Goal: Information Seeking & Learning: Compare options

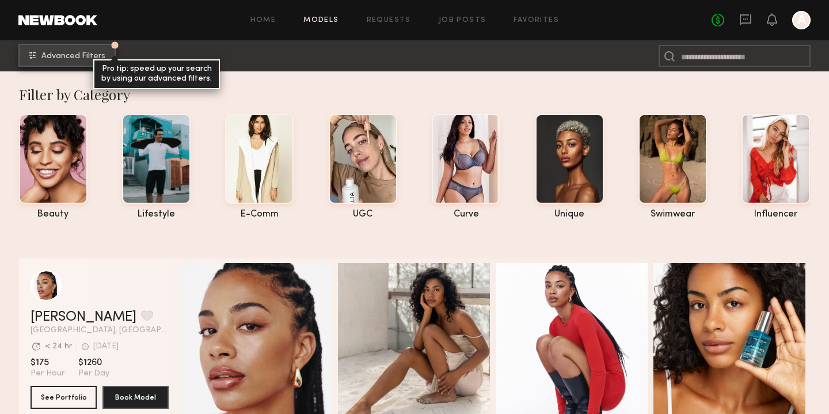
click at [58, 59] on span "Advanced Filters" at bounding box center [73, 56] width 64 height 8
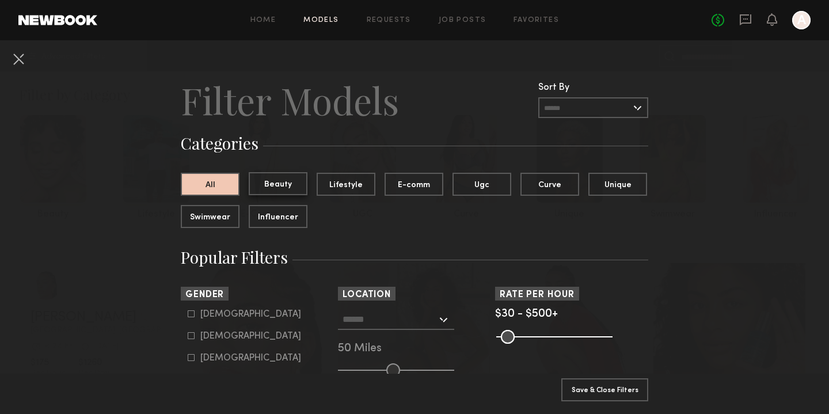
click at [270, 188] on button "Beauty" at bounding box center [278, 183] width 59 height 23
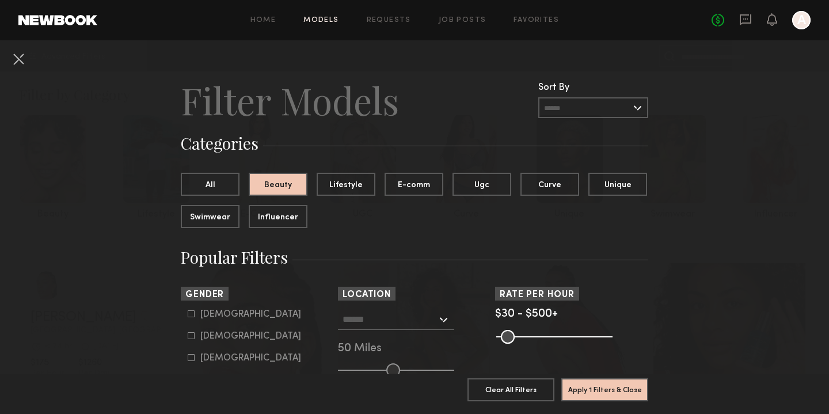
click at [215, 315] on div "[DEMOGRAPHIC_DATA]" at bounding box center [250, 314] width 101 height 7
click at [190, 342] on form "[DEMOGRAPHIC_DATA] [DEMOGRAPHIC_DATA] [DEMOGRAPHIC_DATA]" at bounding box center [261, 336] width 146 height 54
click at [193, 331] on common-framework-checkbox "[DEMOGRAPHIC_DATA]" at bounding box center [261, 336] width 146 height 10
click at [193, 338] on icon at bounding box center [191, 335] width 7 height 7
type input "*"
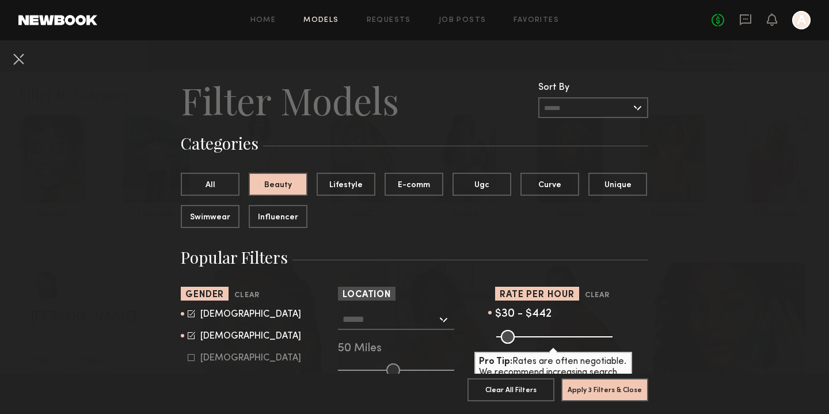
type input "***"
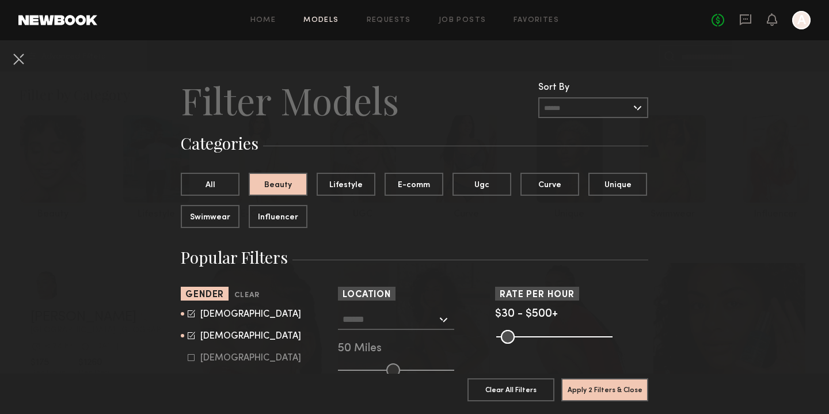
drag, startPoint x: 603, startPoint y: 335, endPoint x: 628, endPoint y: 334, distance: 25.3
click at [612, 334] on input "range" at bounding box center [554, 337] width 116 height 14
click at [373, 318] on input "text" at bounding box center [389, 319] width 94 height 20
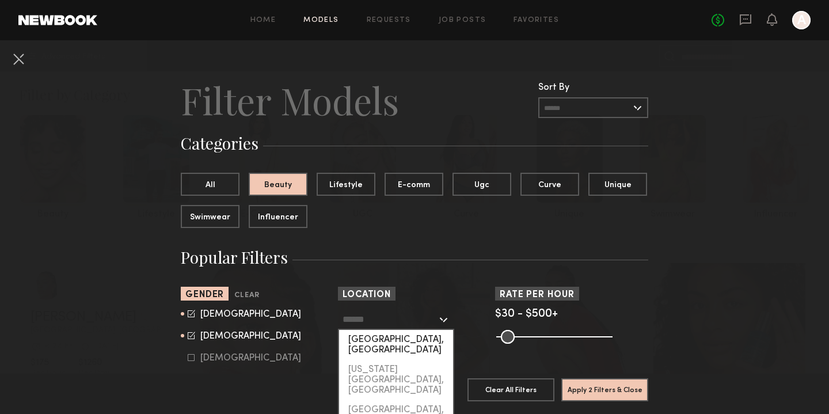
click at [382, 333] on div "[GEOGRAPHIC_DATA], [GEOGRAPHIC_DATA]" at bounding box center [396, 345] width 114 height 30
type input "**********"
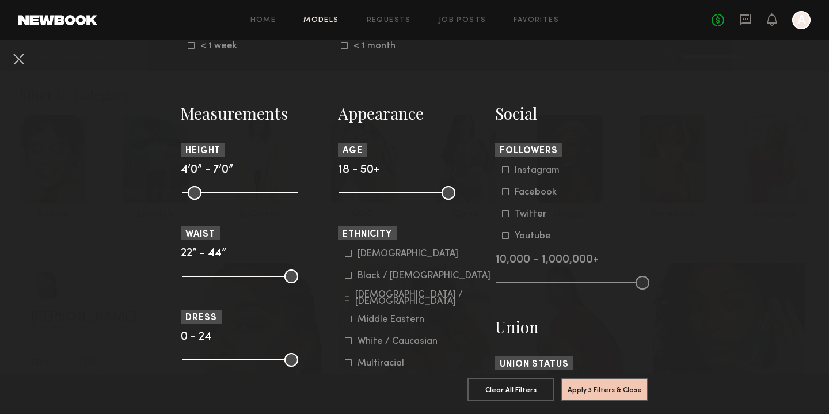
scroll to position [452, 0]
click at [590, 385] on button "Apply 3 Filters & Close" at bounding box center [604, 388] width 87 height 23
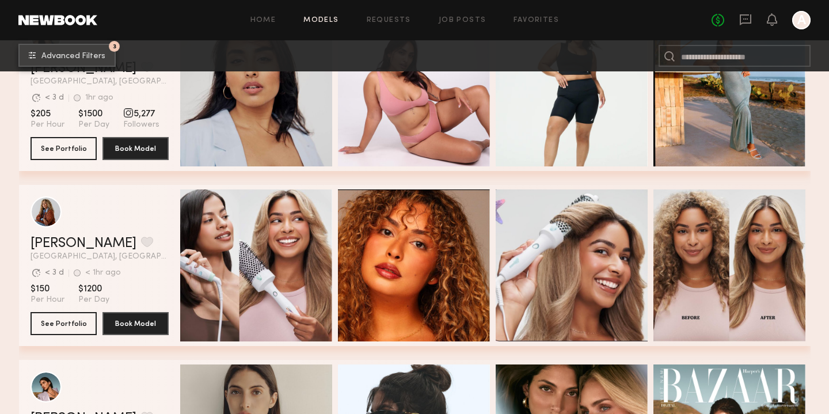
scroll to position [5320, 0]
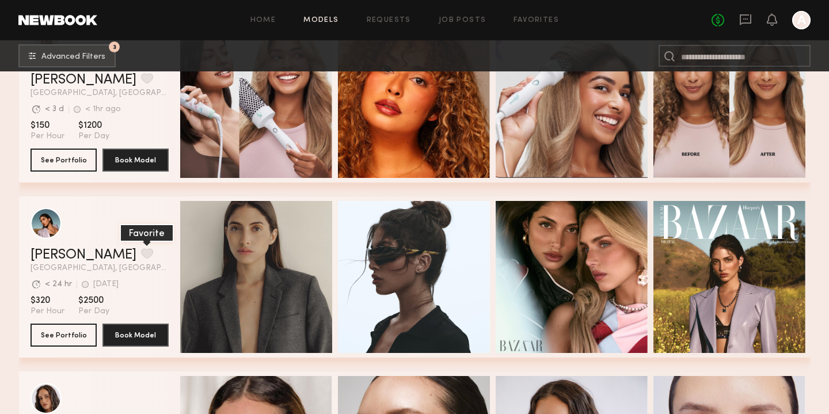
click at [141, 252] on button "grid" at bounding box center [147, 253] width 12 height 10
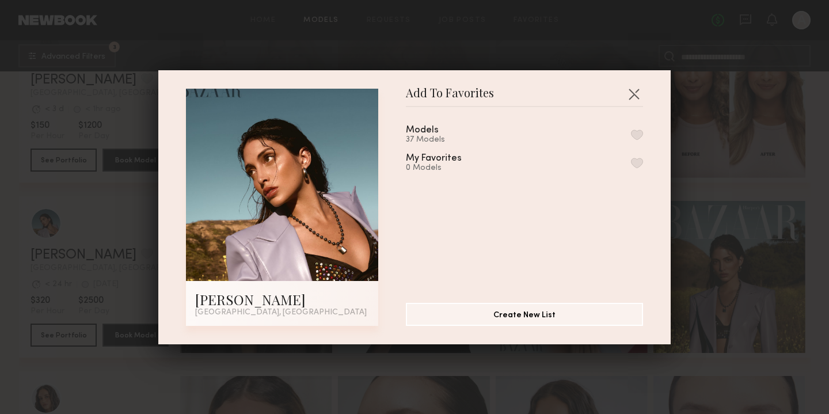
click at [452, 132] on div "Models 37 Models" at bounding box center [436, 134] width 60 height 19
click at [635, 131] on button "button" at bounding box center [637, 134] width 12 height 10
click at [633, 94] on button "button" at bounding box center [633, 94] width 18 height 18
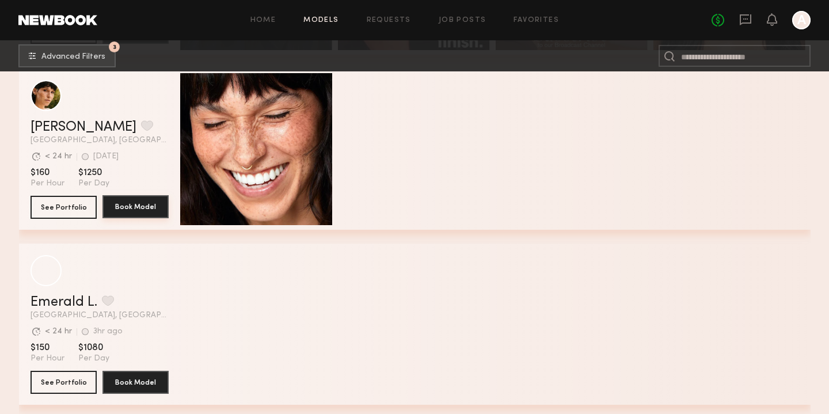
scroll to position [10660, 0]
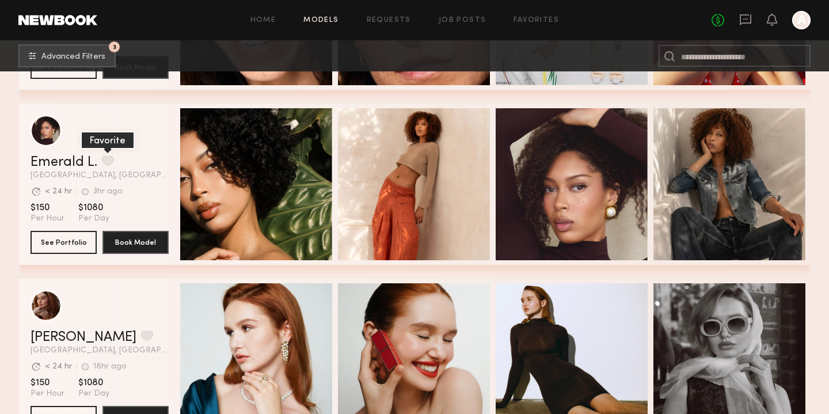
click at [102, 155] on button "grid" at bounding box center [108, 160] width 12 height 10
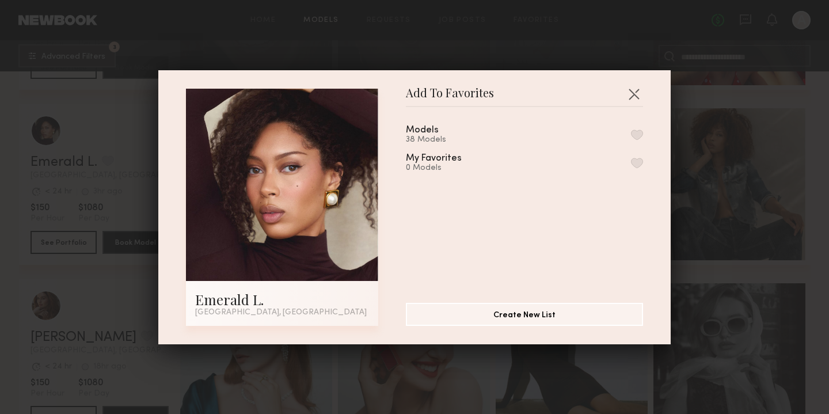
click at [481, 127] on div "Models 38 Models" at bounding box center [524, 134] width 237 height 19
click at [636, 134] on button "button" at bounding box center [637, 134] width 12 height 10
click at [630, 99] on button "button" at bounding box center [633, 94] width 18 height 18
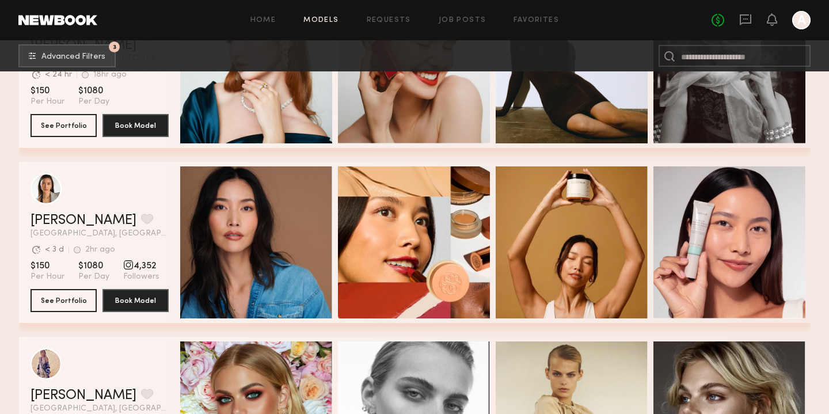
scroll to position [10953, 0]
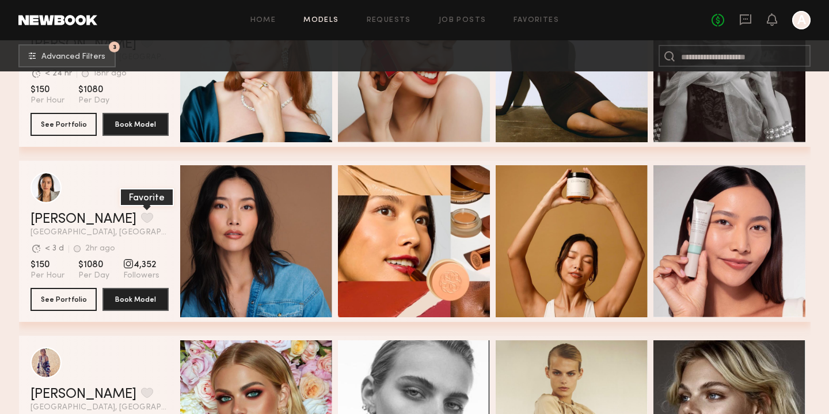
click at [141, 214] on button "grid" at bounding box center [147, 217] width 12 height 10
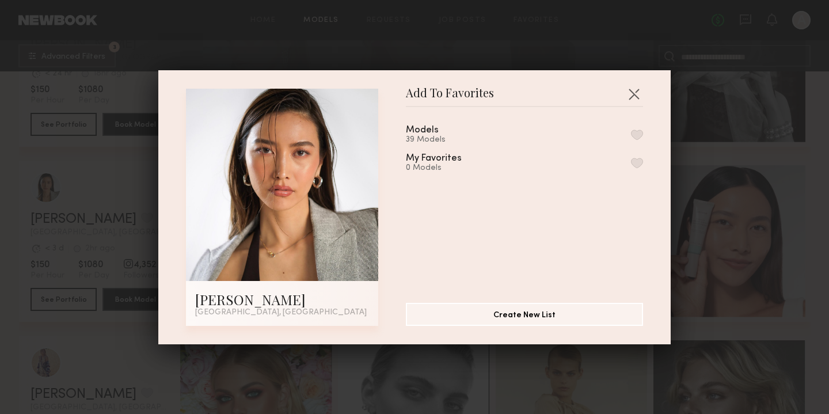
click at [640, 131] on button "button" at bounding box center [637, 134] width 12 height 10
click at [633, 94] on button "button" at bounding box center [633, 94] width 18 height 18
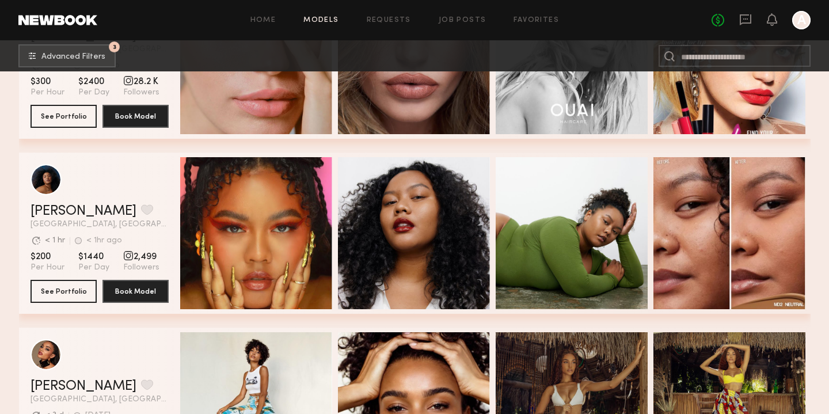
scroll to position [11646, 0]
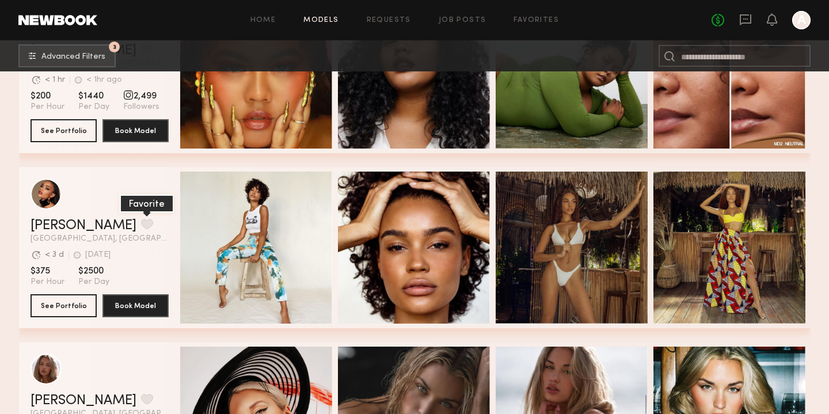
click at [141, 224] on button "grid" at bounding box center [147, 224] width 12 height 10
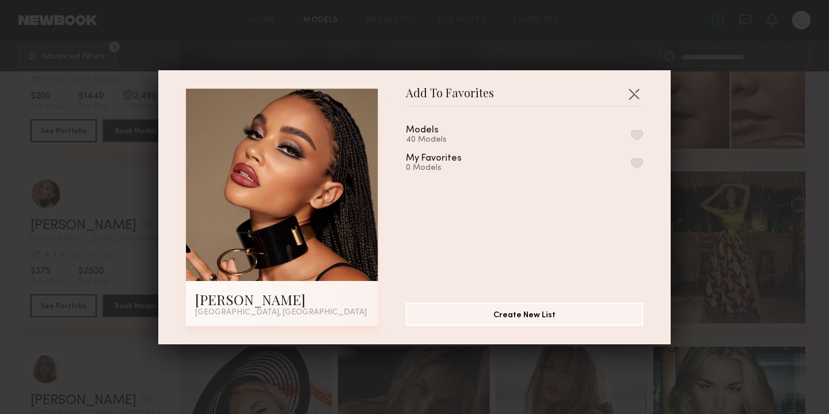
click at [635, 133] on button "button" at bounding box center [637, 134] width 12 height 10
click at [631, 96] on button "button" at bounding box center [633, 94] width 18 height 18
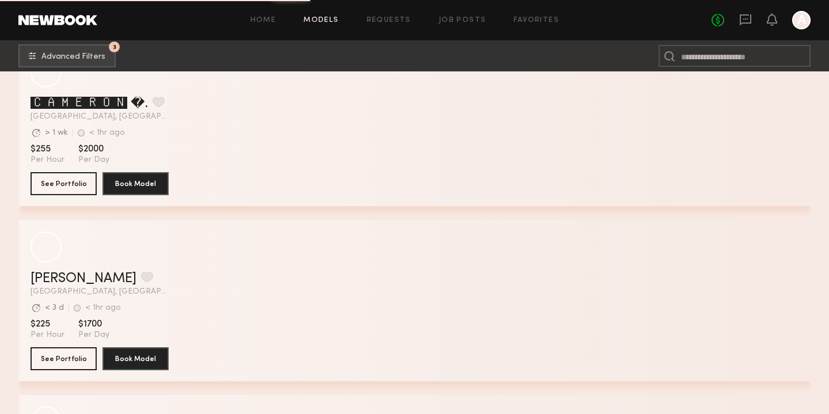
scroll to position [14241, 0]
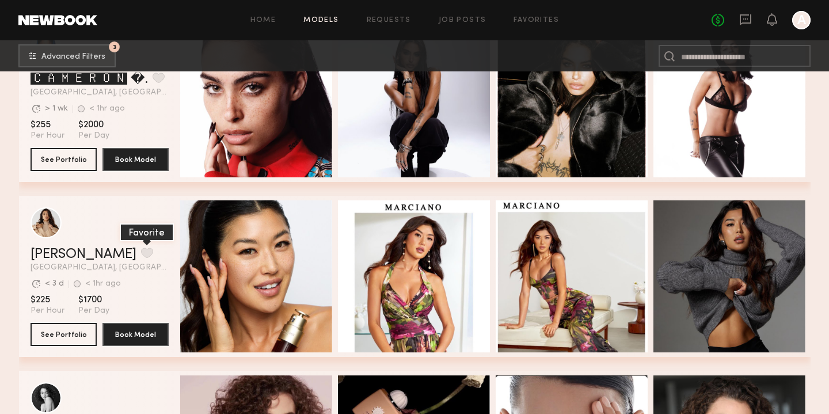
click at [141, 253] on button "grid" at bounding box center [147, 252] width 12 height 10
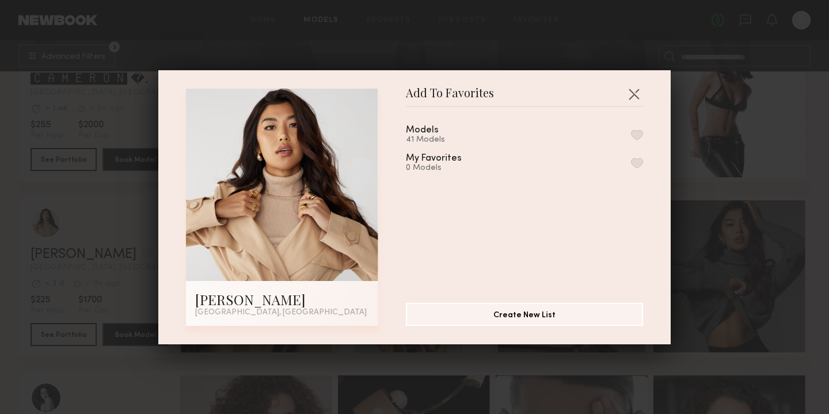
click at [637, 136] on button "button" at bounding box center [637, 134] width 12 height 10
click at [632, 92] on button "button" at bounding box center [633, 94] width 18 height 18
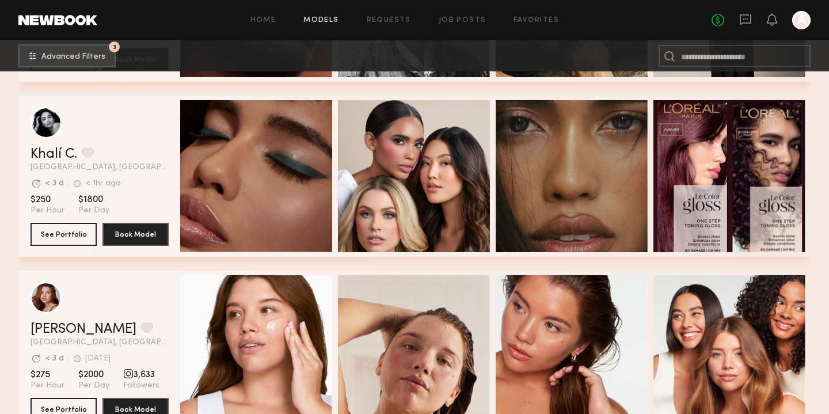
scroll to position [14863, 0]
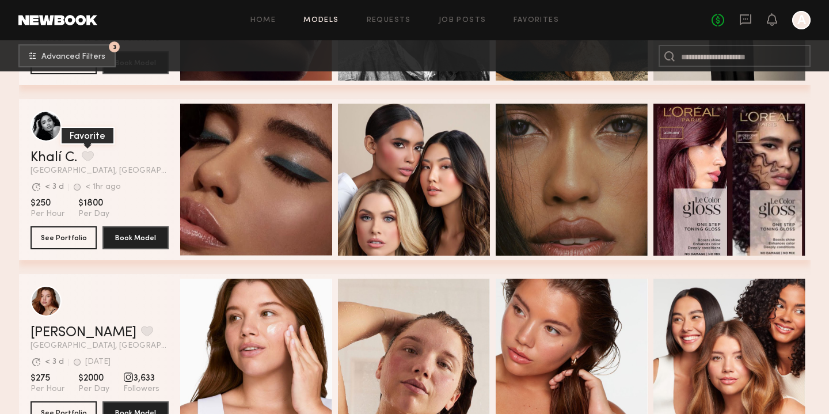
click at [93, 151] on button "grid" at bounding box center [88, 156] width 12 height 10
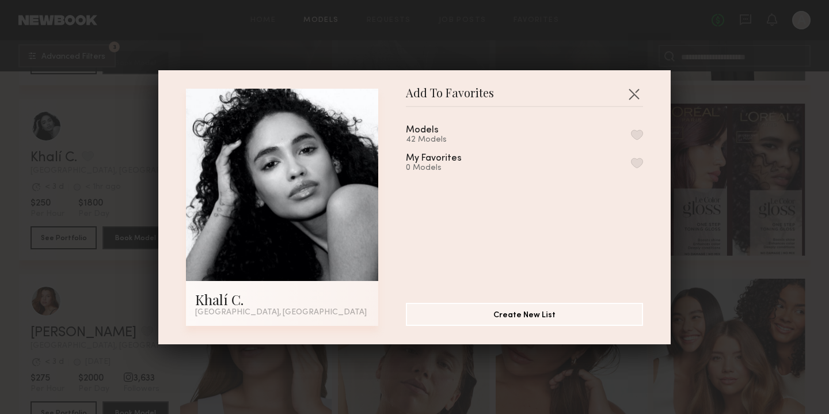
click at [640, 133] on button "button" at bounding box center [637, 134] width 12 height 10
click at [630, 91] on button "button" at bounding box center [633, 94] width 18 height 18
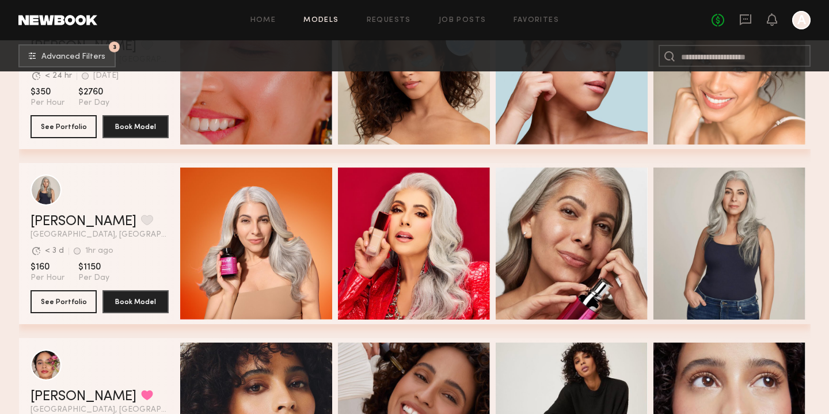
scroll to position [15508, 0]
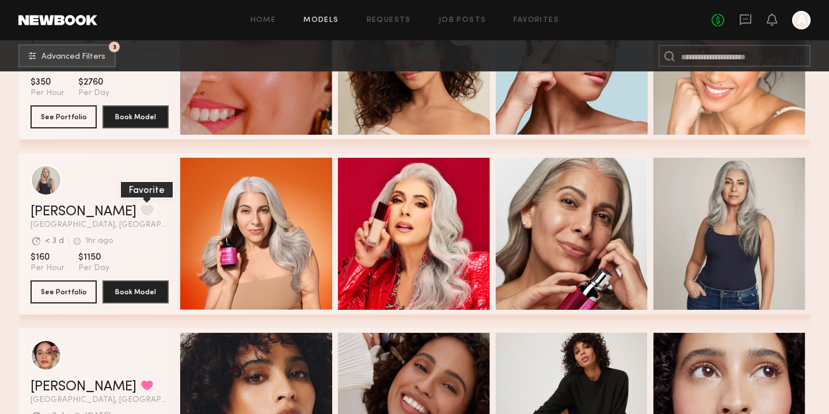
click at [141, 205] on button "grid" at bounding box center [147, 210] width 12 height 10
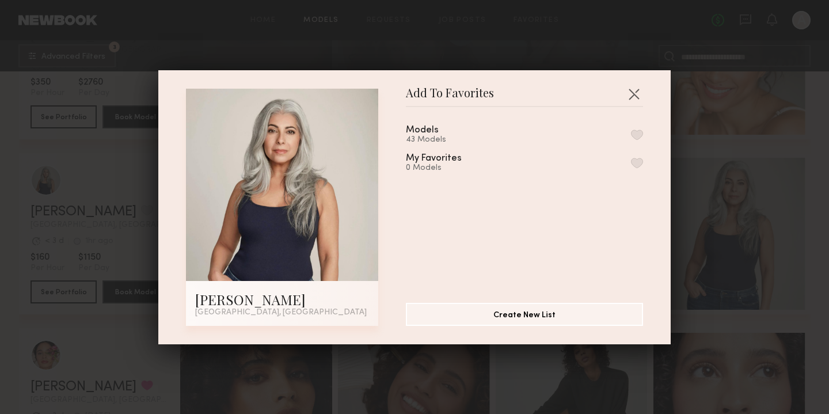
click at [634, 131] on button "button" at bounding box center [637, 134] width 12 height 10
click at [630, 96] on button "button" at bounding box center [633, 94] width 18 height 18
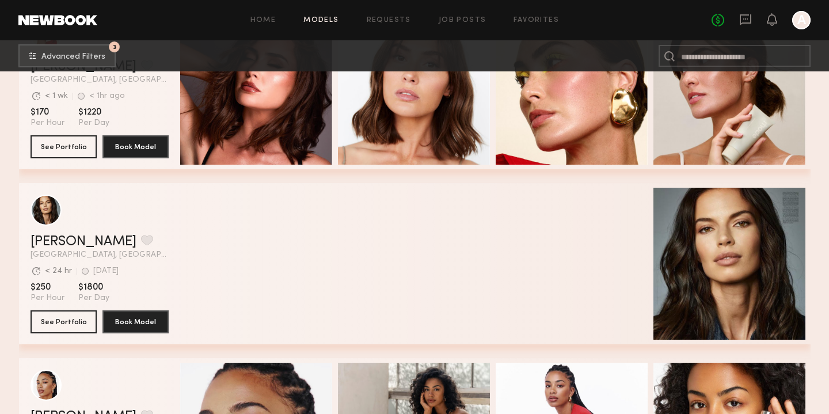
scroll to position [17380, 0]
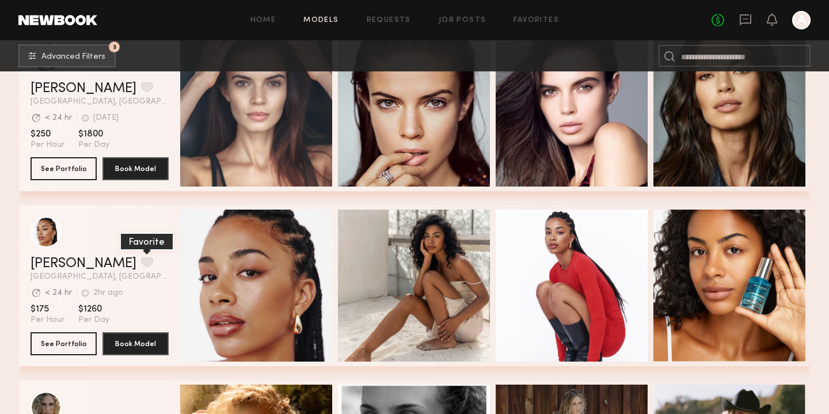
click at [141, 266] on button "grid" at bounding box center [147, 262] width 12 height 10
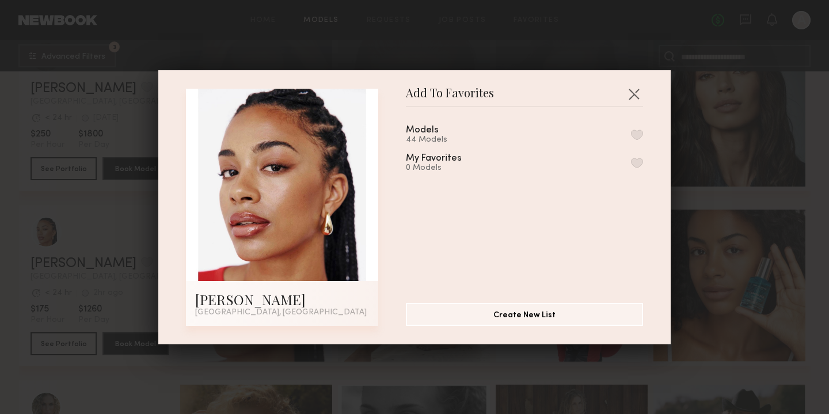
click at [638, 131] on button "button" at bounding box center [637, 134] width 12 height 10
click at [632, 90] on button "button" at bounding box center [633, 94] width 18 height 18
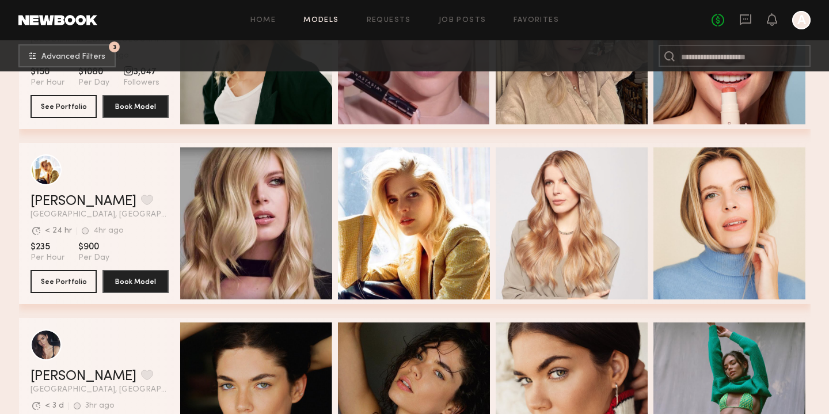
scroll to position [18131, 0]
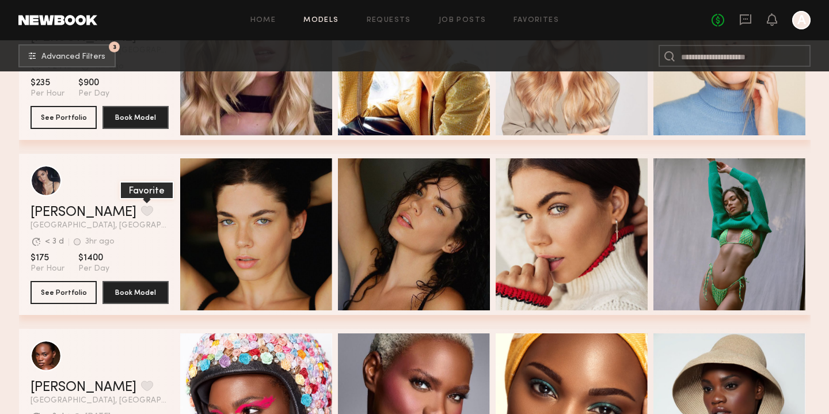
click at [141, 211] on button "grid" at bounding box center [147, 210] width 12 height 10
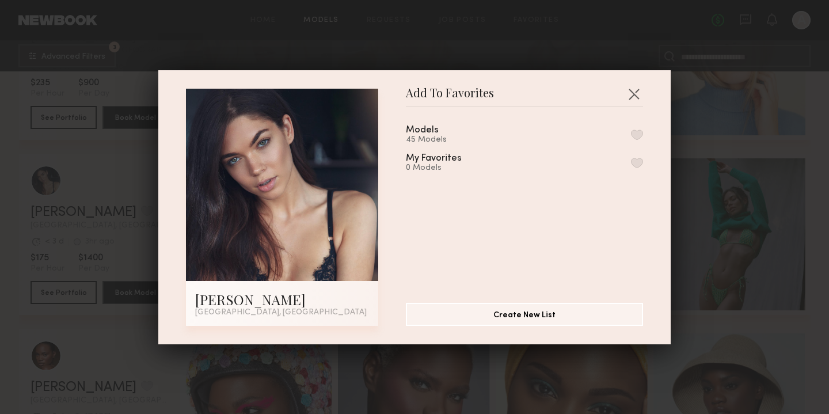
click at [631, 139] on div "Models 45 Models" at bounding box center [524, 134] width 237 height 19
click at [634, 139] on div "Models 45 Models" at bounding box center [524, 134] width 237 height 19
click at [639, 129] on button "button" at bounding box center [637, 134] width 12 height 10
click at [629, 97] on button "button" at bounding box center [633, 94] width 18 height 18
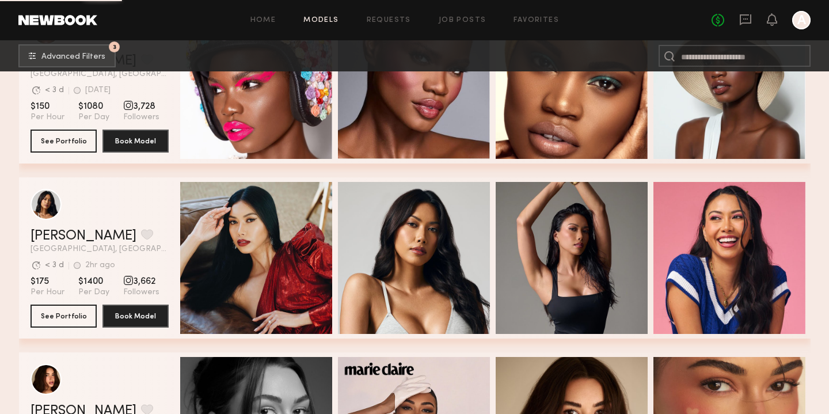
scroll to position [18468, 0]
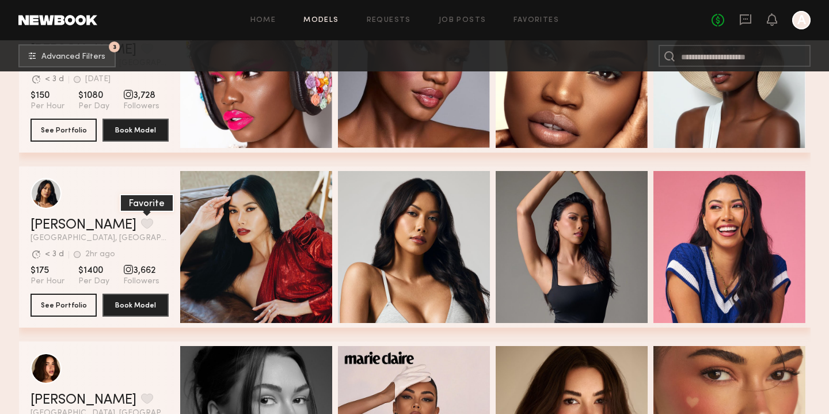
click at [141, 222] on button "grid" at bounding box center [147, 223] width 12 height 10
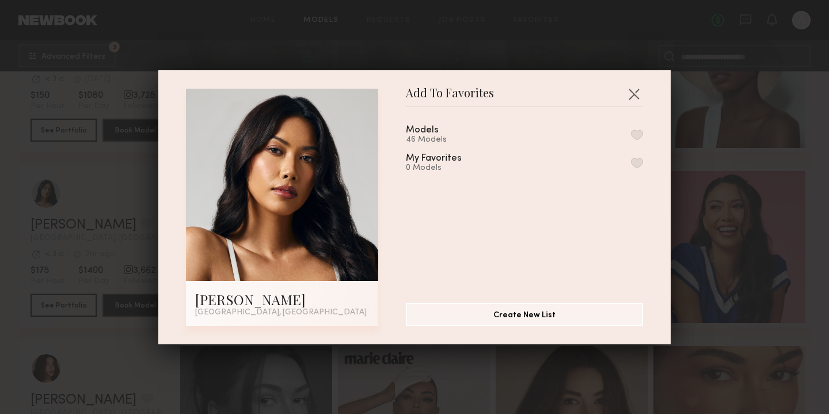
click at [639, 132] on button "button" at bounding box center [637, 134] width 12 height 10
click at [631, 85] on button "button" at bounding box center [633, 94] width 18 height 18
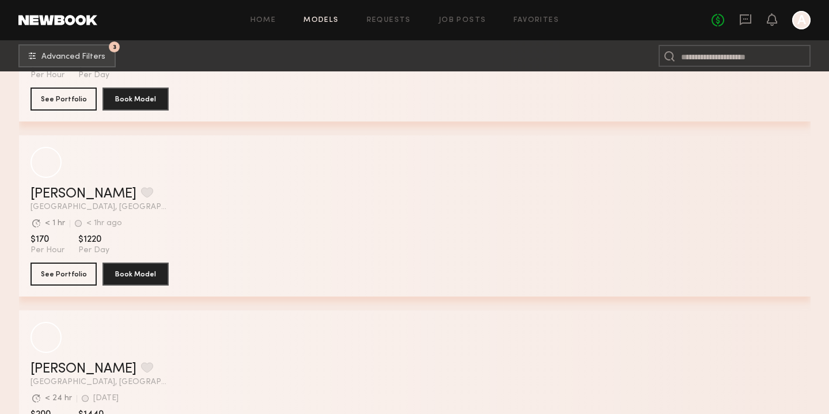
scroll to position [59083, 0]
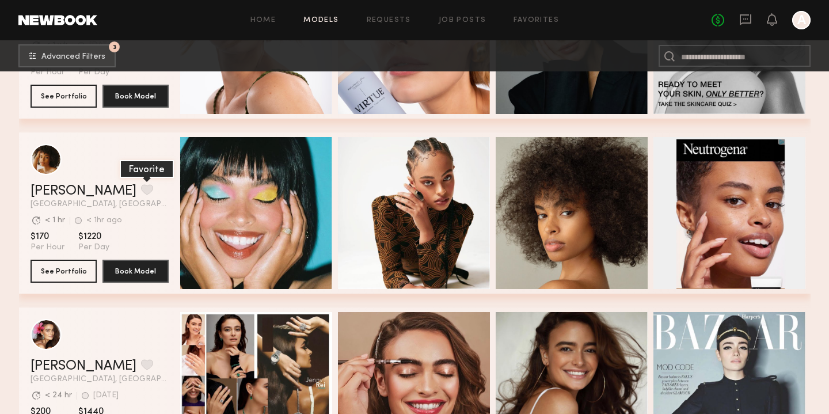
click at [141, 186] on button "grid" at bounding box center [147, 189] width 12 height 10
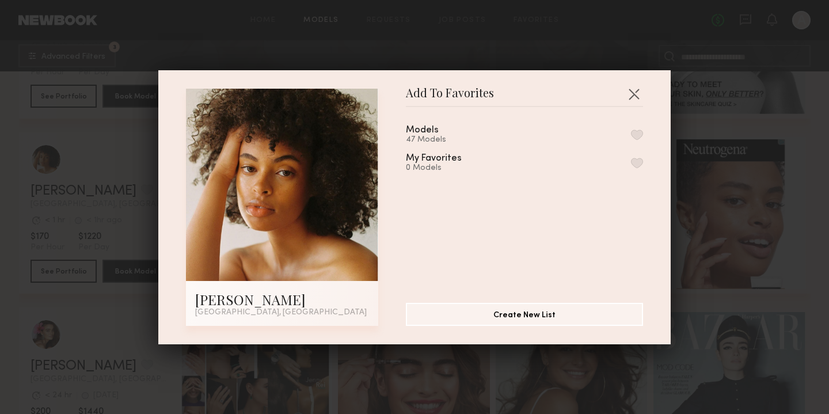
click at [635, 129] on button "button" at bounding box center [637, 134] width 12 height 10
click at [633, 96] on button "button" at bounding box center [633, 94] width 18 height 18
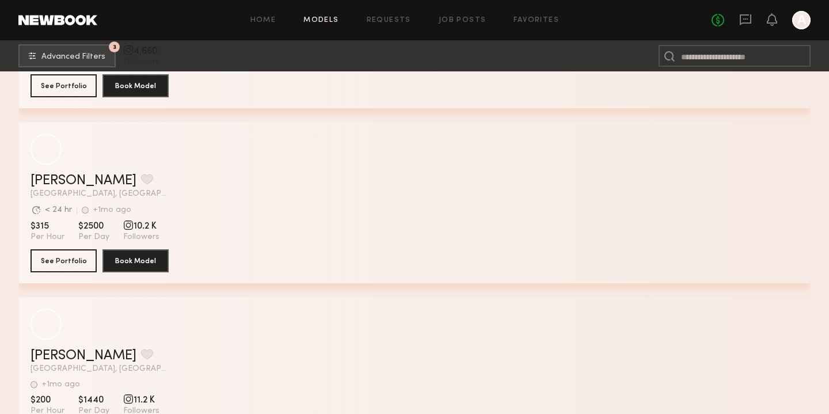
scroll to position [67666, 0]
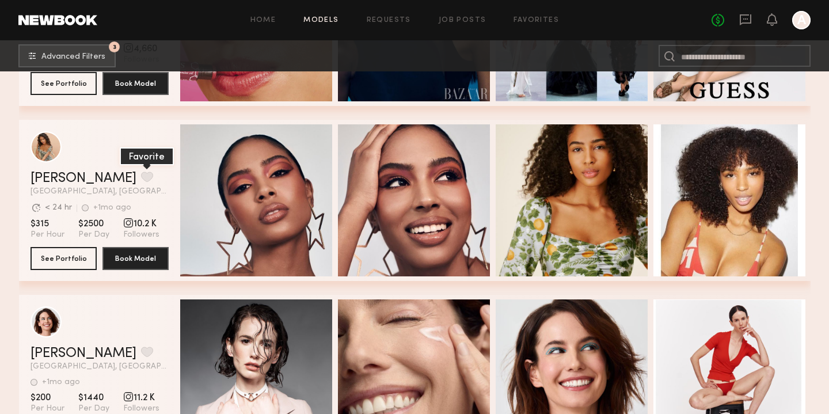
click at [141, 178] on button "grid" at bounding box center [147, 176] width 12 height 10
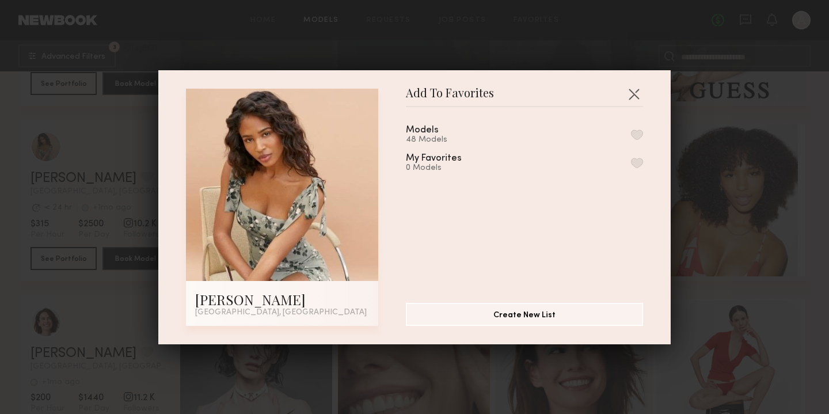
click at [636, 133] on button "button" at bounding box center [637, 134] width 12 height 10
click at [633, 93] on button "button" at bounding box center [633, 94] width 18 height 18
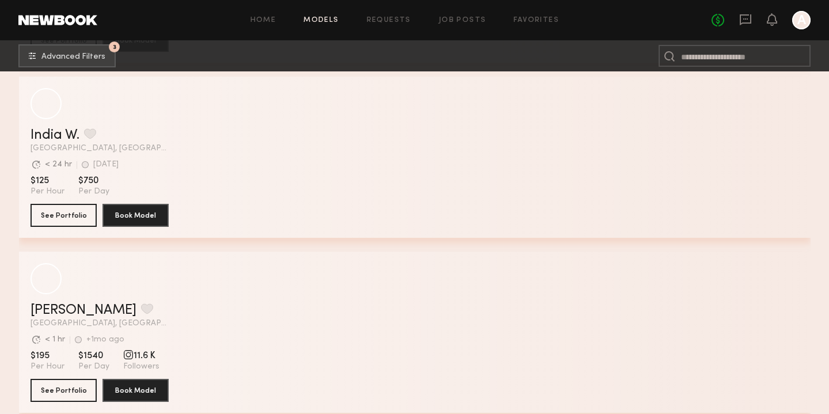
scroll to position [69861, 0]
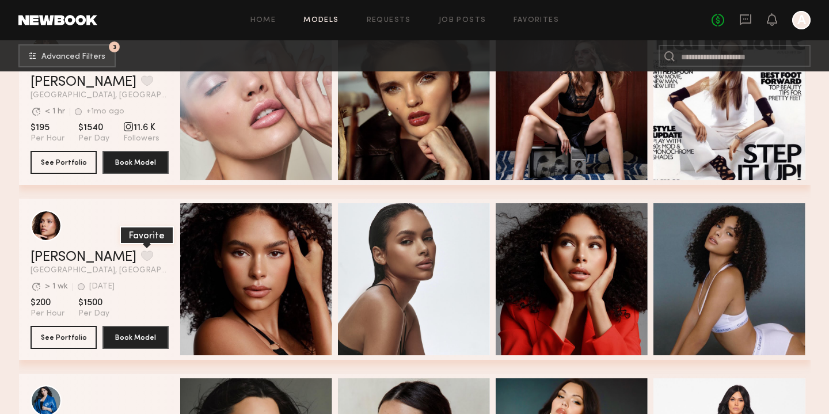
click at [141, 252] on button "grid" at bounding box center [147, 255] width 12 height 10
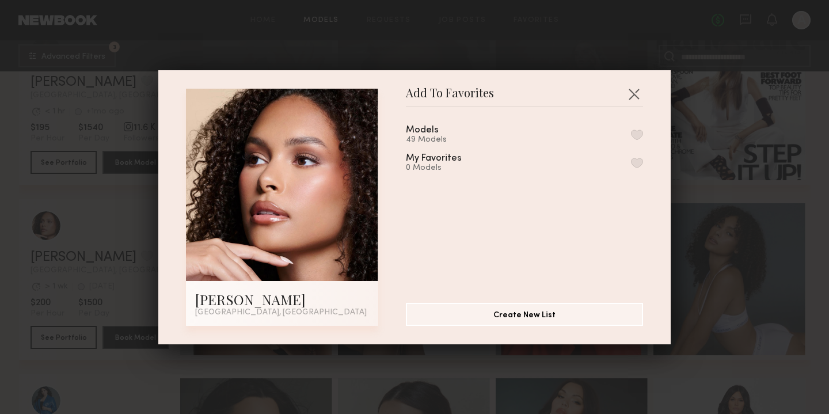
click at [641, 136] on button "button" at bounding box center [637, 134] width 12 height 10
click at [636, 94] on button "button" at bounding box center [633, 94] width 18 height 18
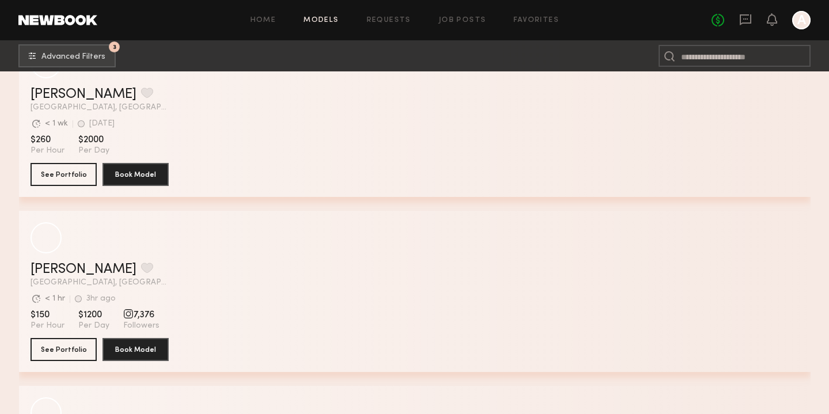
scroll to position [83007, 0]
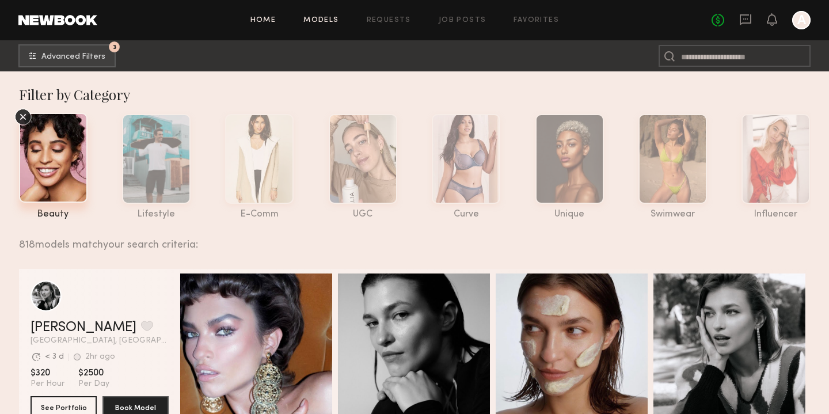
click at [268, 19] on link "Home" at bounding box center [263, 20] width 26 height 7
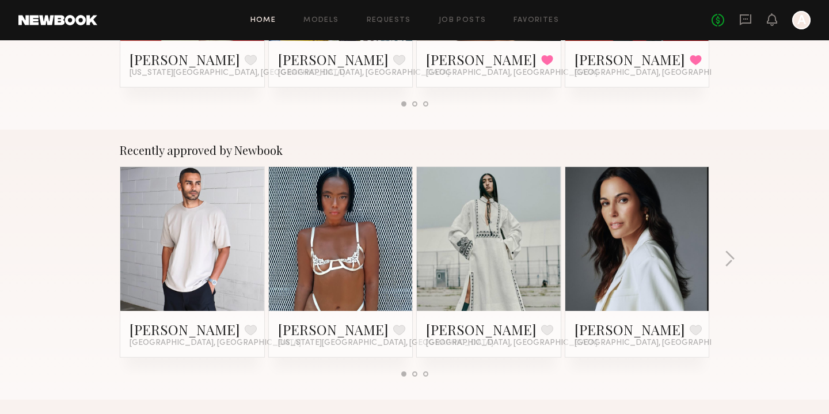
scroll to position [393, 0]
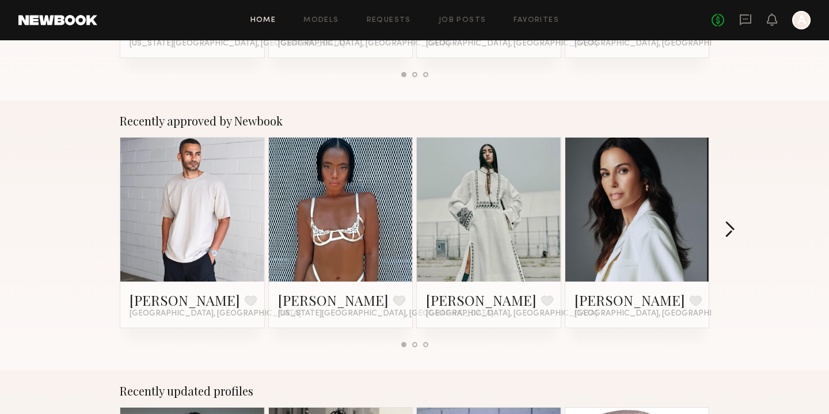
click at [732, 228] on button "button" at bounding box center [729, 230] width 11 height 19
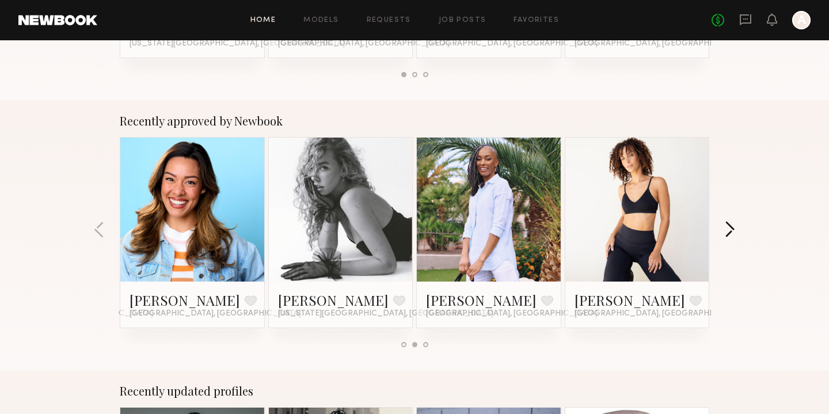
click at [732, 228] on button "button" at bounding box center [729, 230] width 11 height 19
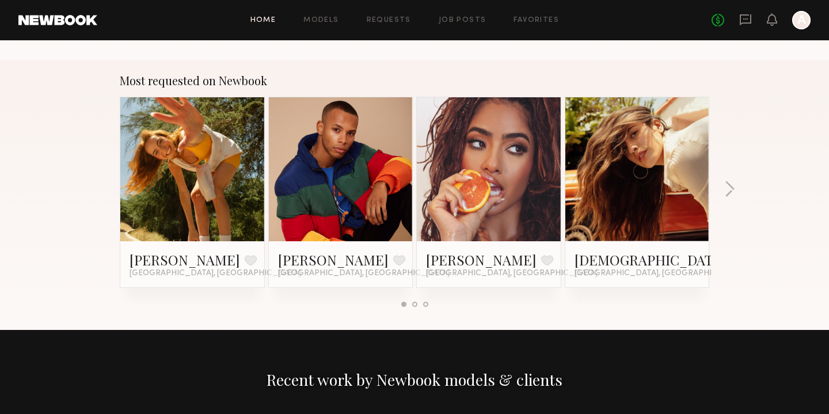
scroll to position [993, 0]
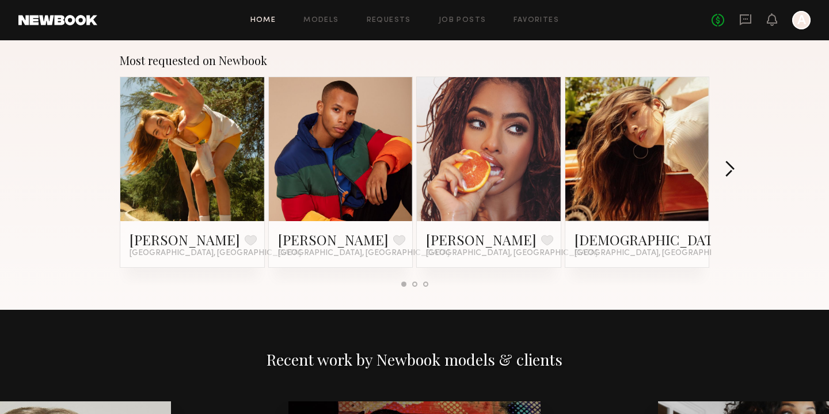
click at [727, 167] on button "button" at bounding box center [729, 170] width 11 height 19
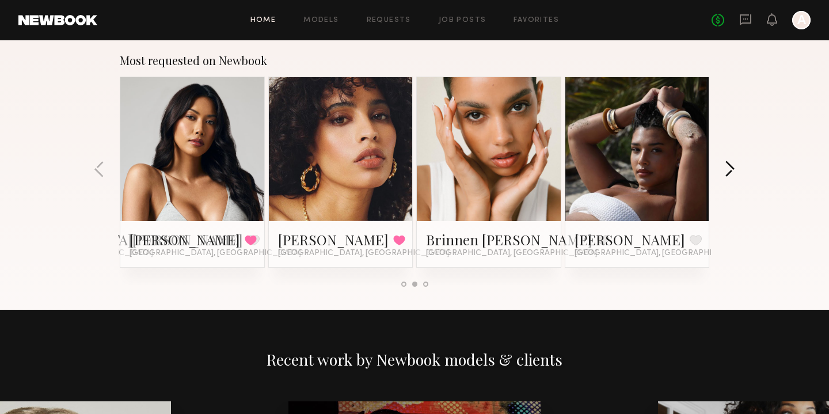
click at [727, 167] on button "button" at bounding box center [729, 170] width 11 height 19
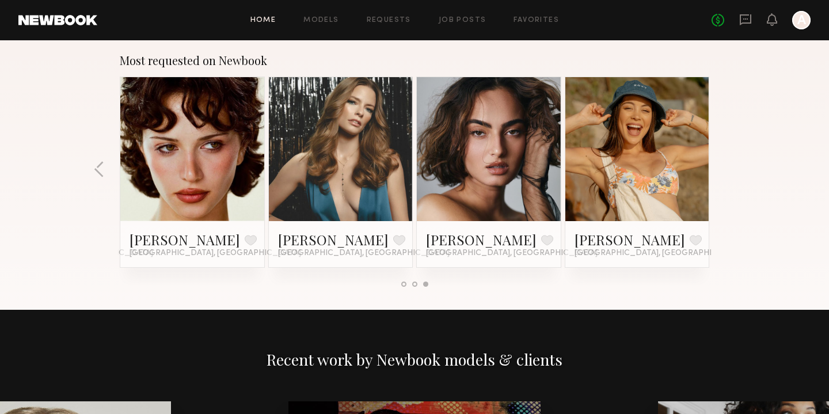
click at [727, 167] on div "Most requested on Newbook Haley G. Favorite Los Angeles, CA Dorion W. Favorite …" at bounding box center [414, 175] width 829 height 270
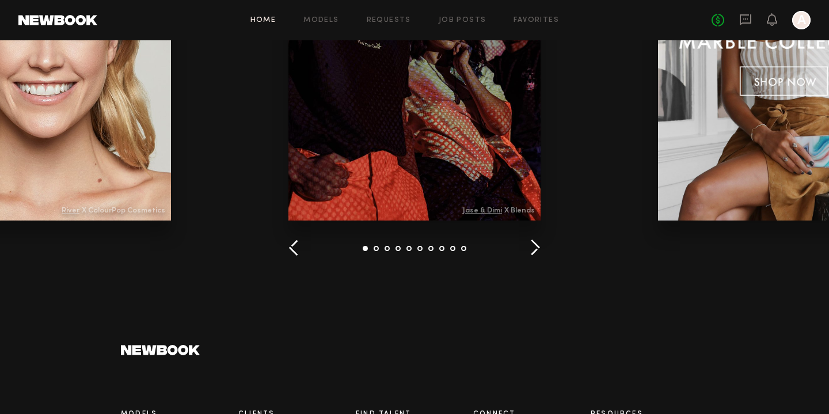
scroll to position [1680, 0]
